Goal: Task Accomplishment & Management: Use online tool/utility

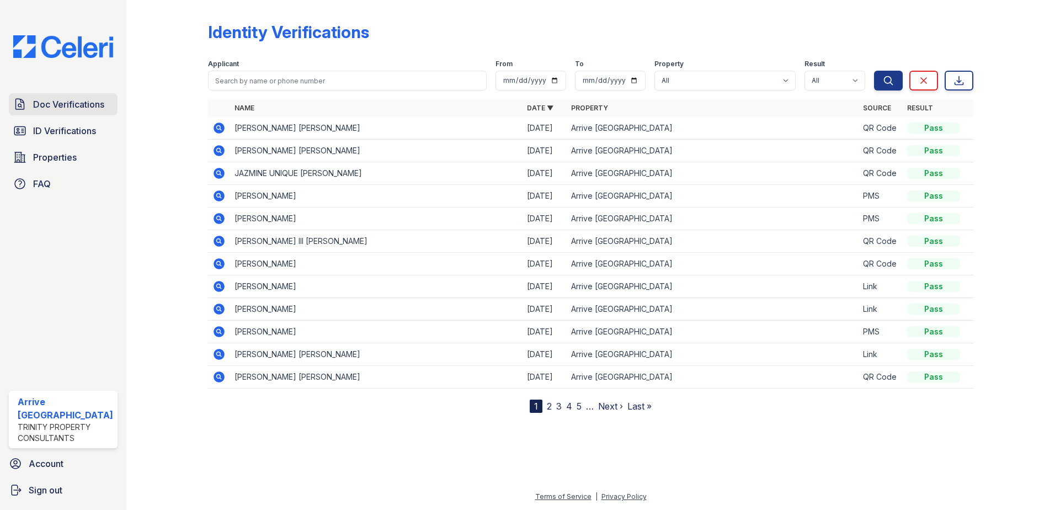
click at [60, 105] on span "Doc Verifications" at bounding box center [68, 104] width 71 height 13
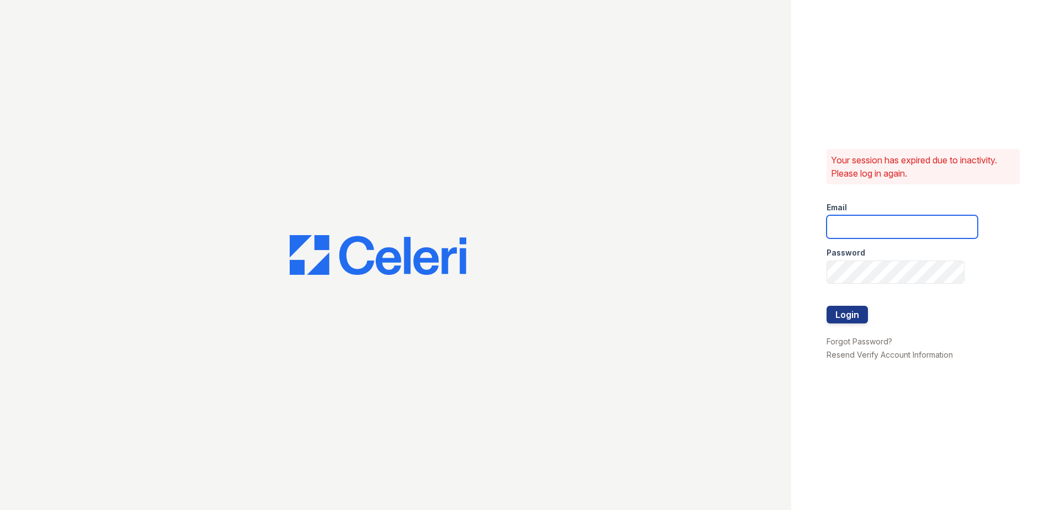
type input "arrivewestend@trinity-pm.com"
click at [836, 311] on button "Login" at bounding box center [846, 315] width 41 height 18
